Goal: Task Accomplishment & Management: Complete application form

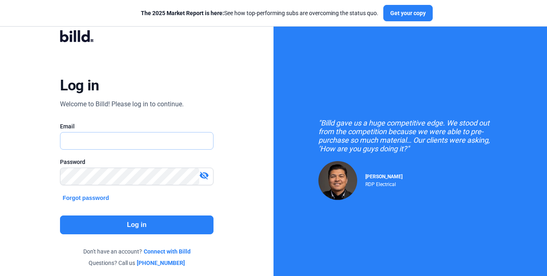
type input "[PERSON_NAME][EMAIL_ADDRESS][PERSON_NAME][DOMAIN_NAME]"
click at [162, 218] on button "Log in" at bounding box center [136, 224] width 153 height 19
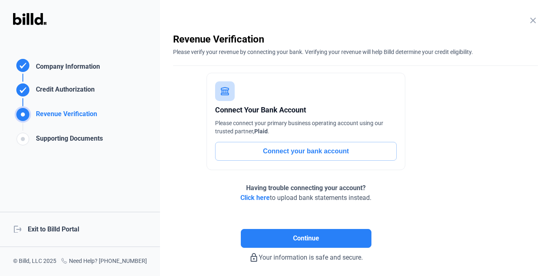
click at [529, 22] on mat-icon "close" at bounding box center [533, 21] width 10 height 10
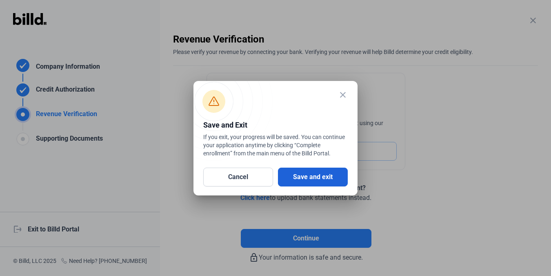
click at [307, 177] on button "Save and exit" at bounding box center [313, 176] width 70 height 19
